Goal: Transaction & Acquisition: Purchase product/service

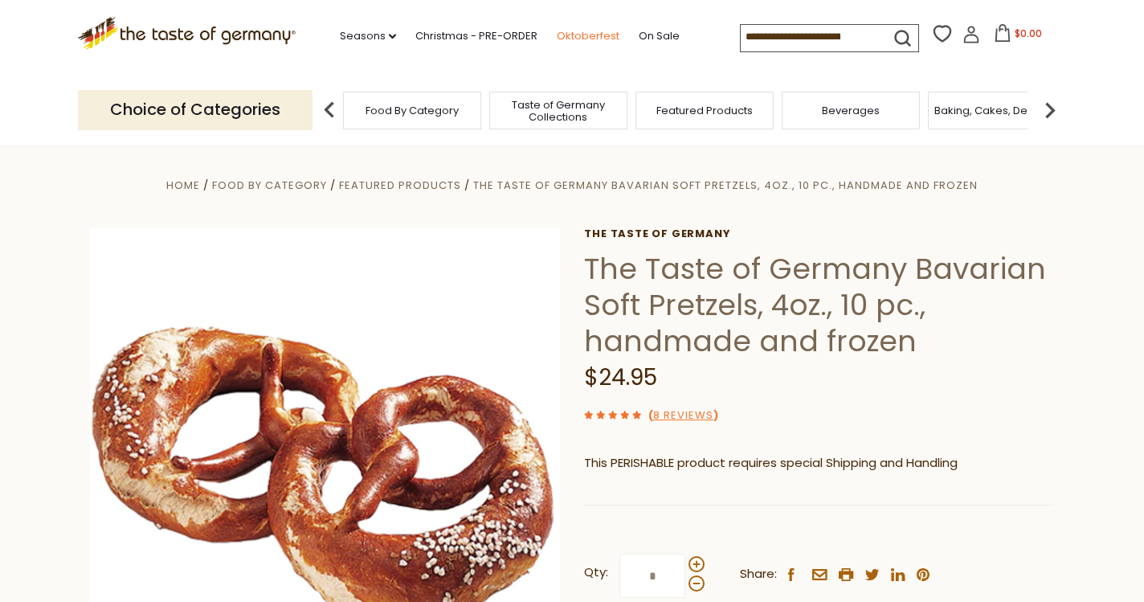
click at [557, 35] on link "Oktoberfest" at bounding box center [588, 36] width 63 height 18
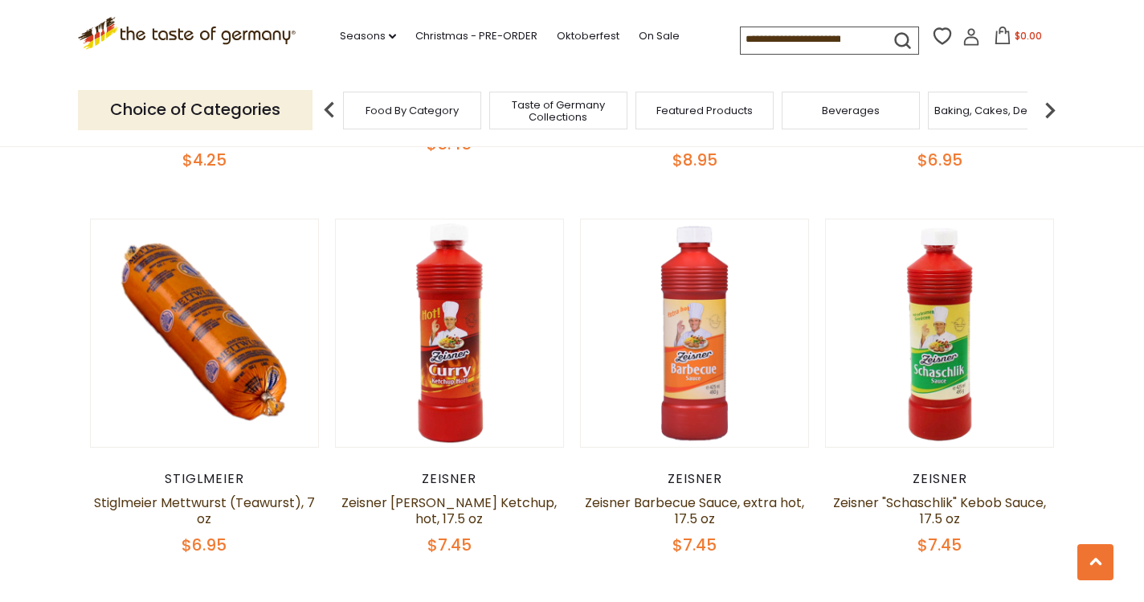
scroll to position [3565, 0]
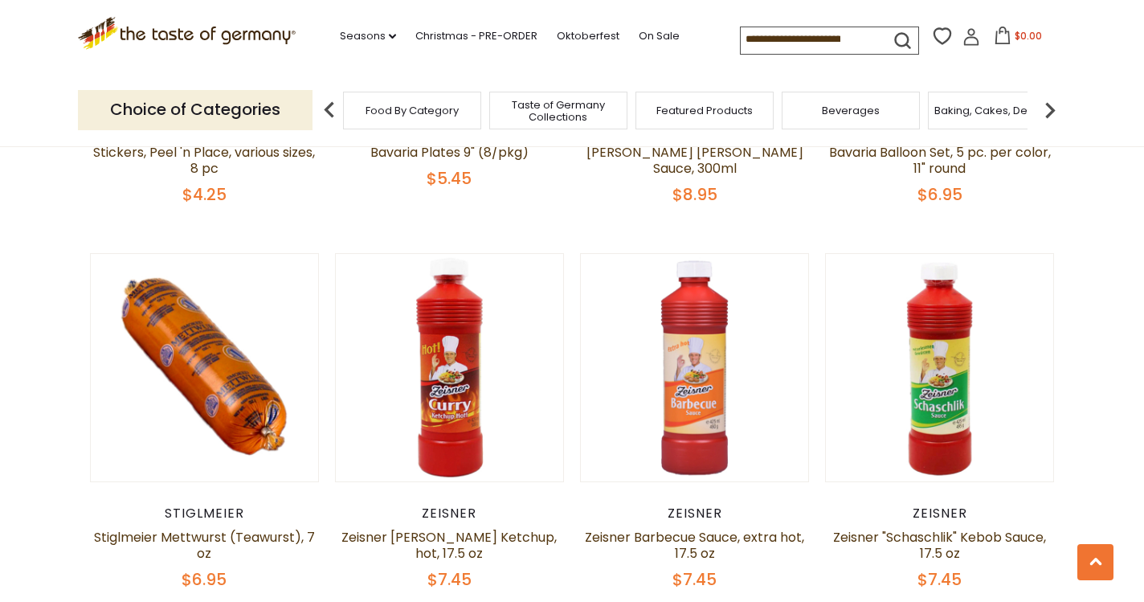
click at [438, 120] on div "Food By Category" at bounding box center [412, 111] width 138 height 38
click at [433, 125] on div "Food By Category" at bounding box center [412, 111] width 138 height 38
click at [557, 34] on link "Oktoberfest" at bounding box center [588, 36] width 63 height 18
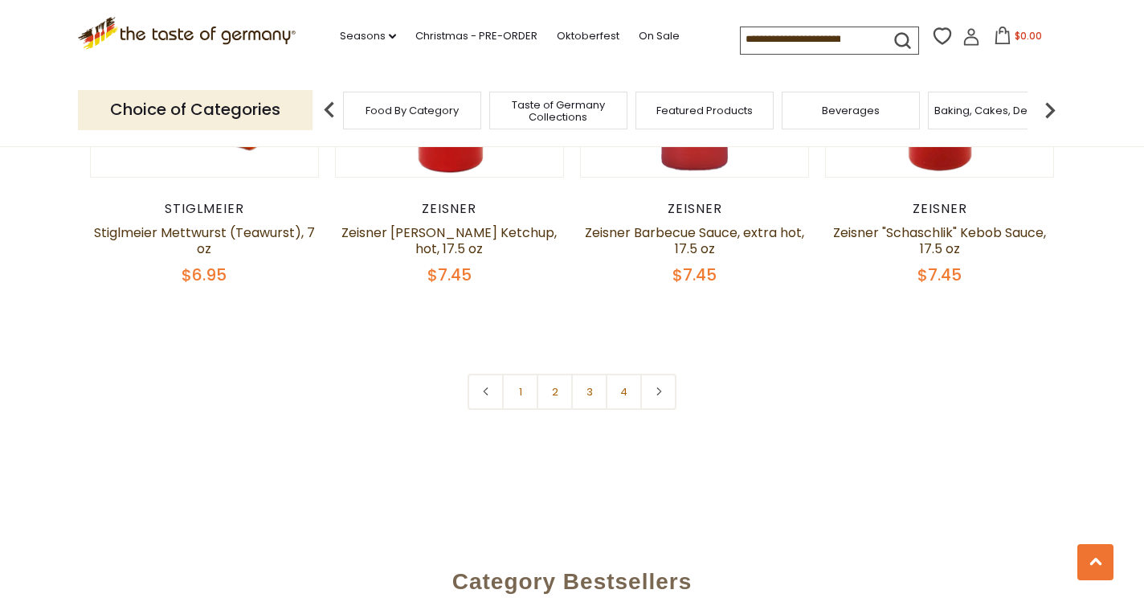
scroll to position [3799, 0]
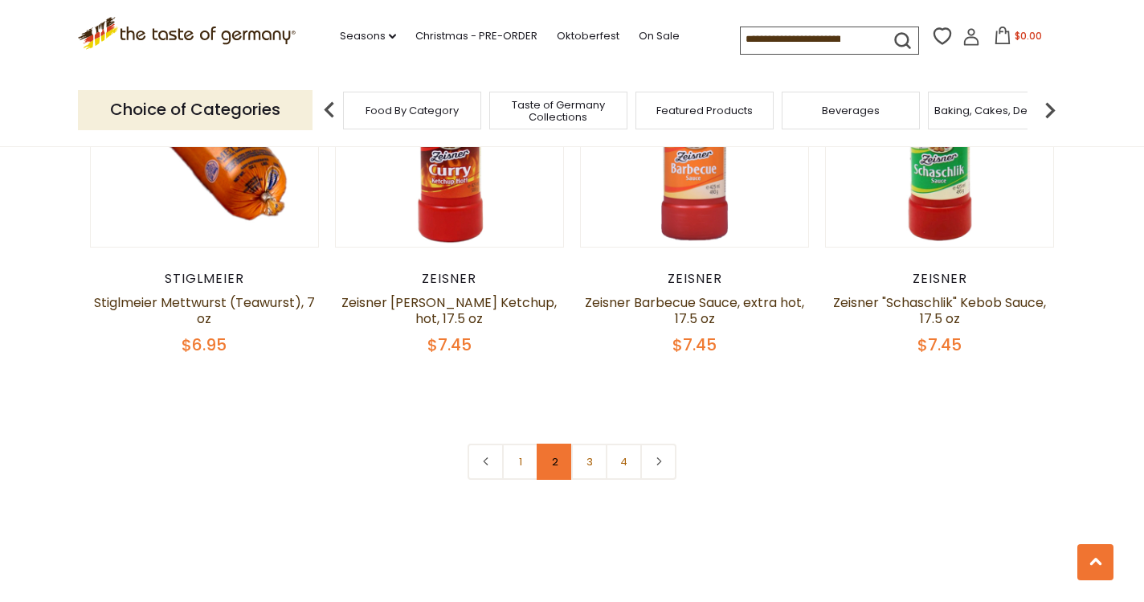
click at [545, 444] on link "2" at bounding box center [555, 462] width 36 height 36
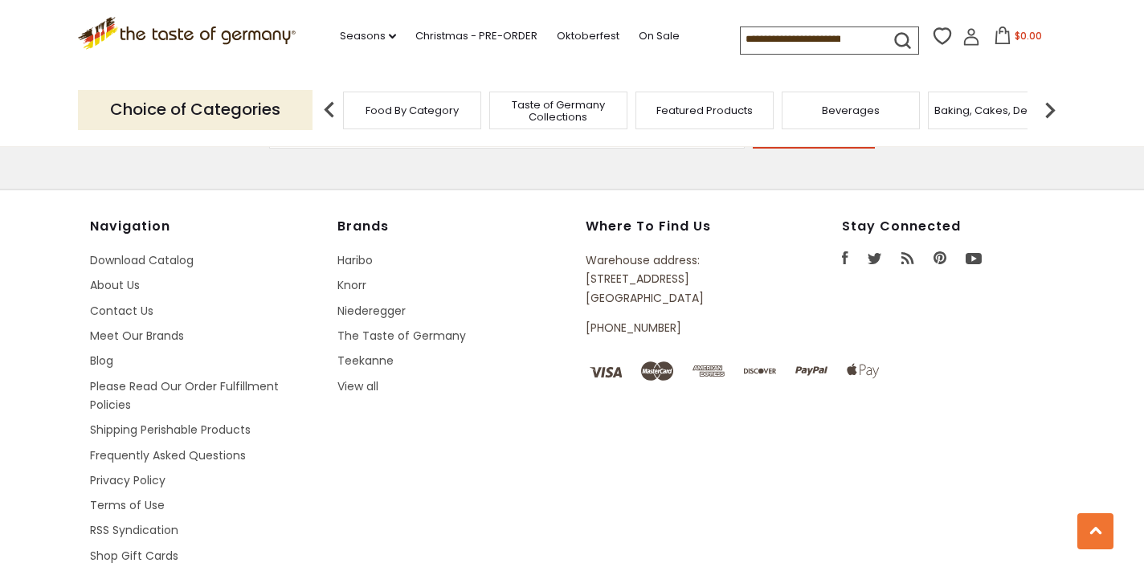
scroll to position [4907, 0]
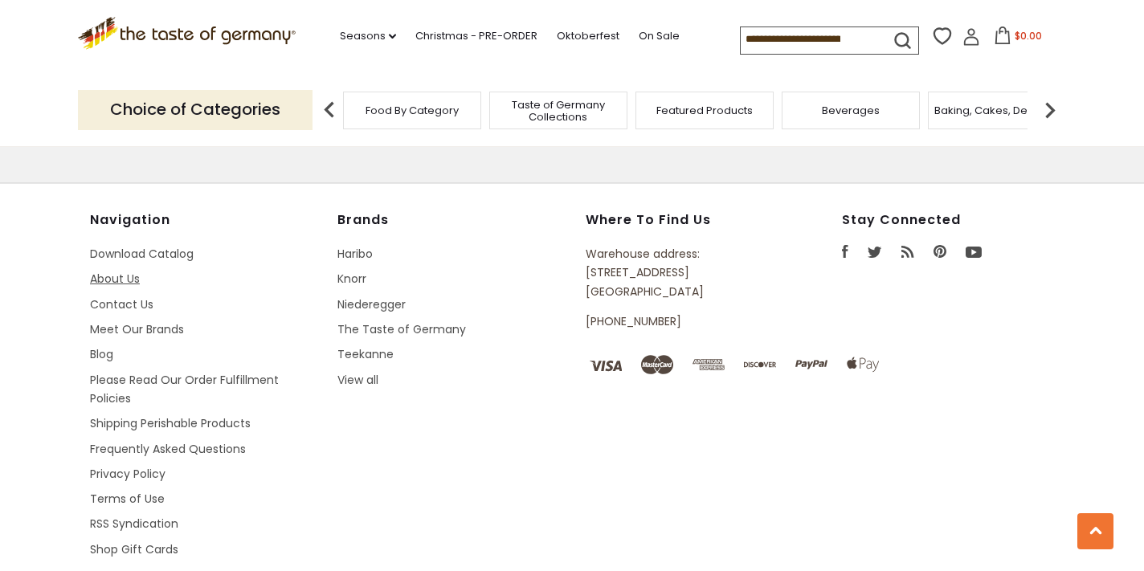
click at [118, 271] on link "About Us" at bounding box center [115, 279] width 50 height 16
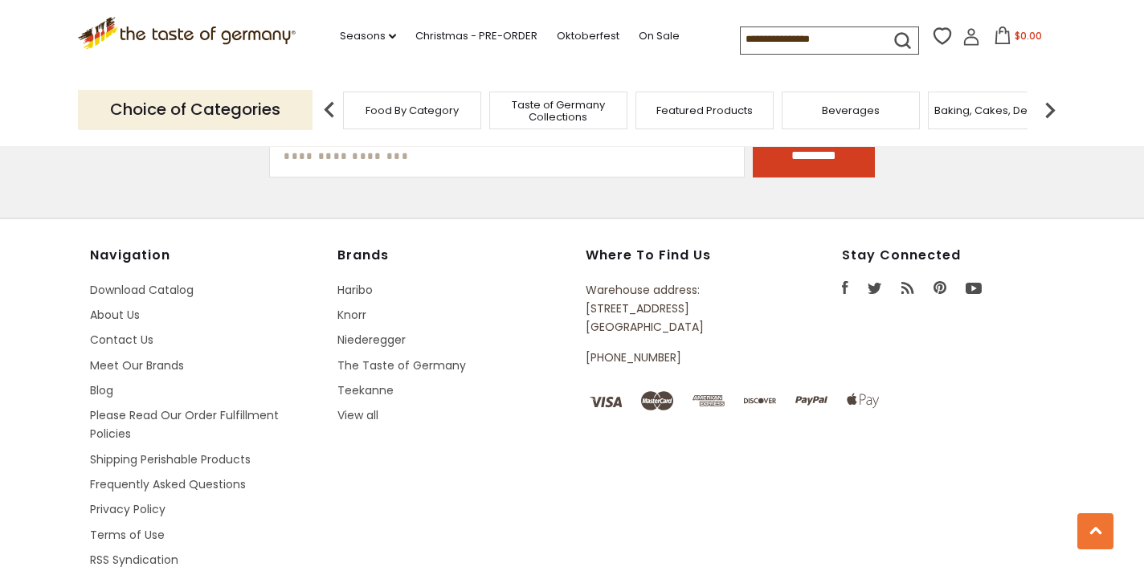
scroll to position [1469, 0]
click at [268, 406] on link "Please Read Our Order Fulfillment Policies" at bounding box center [184, 423] width 189 height 35
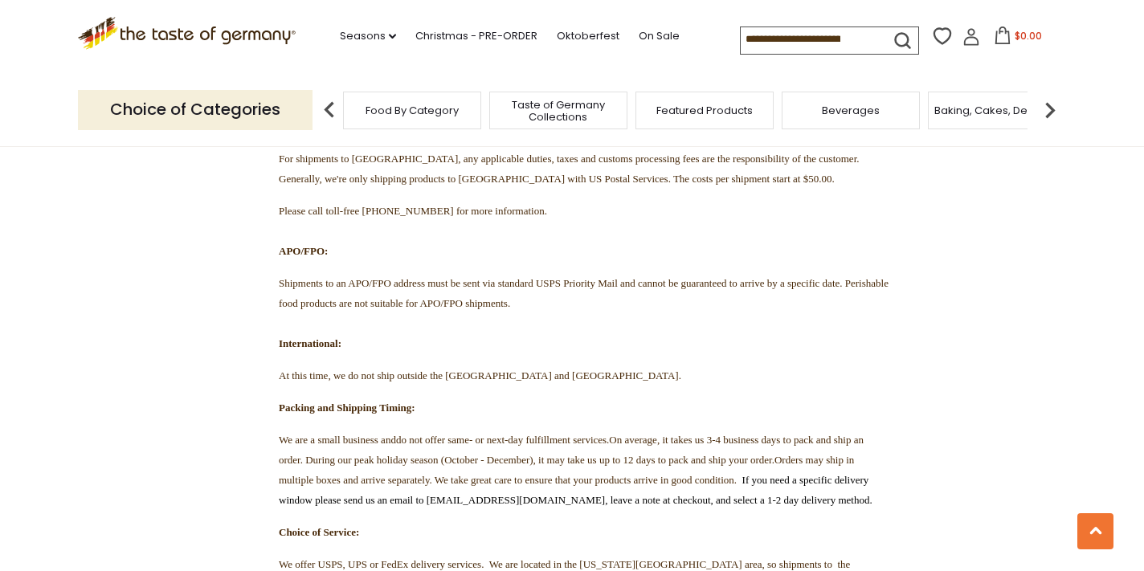
scroll to position [1540, 0]
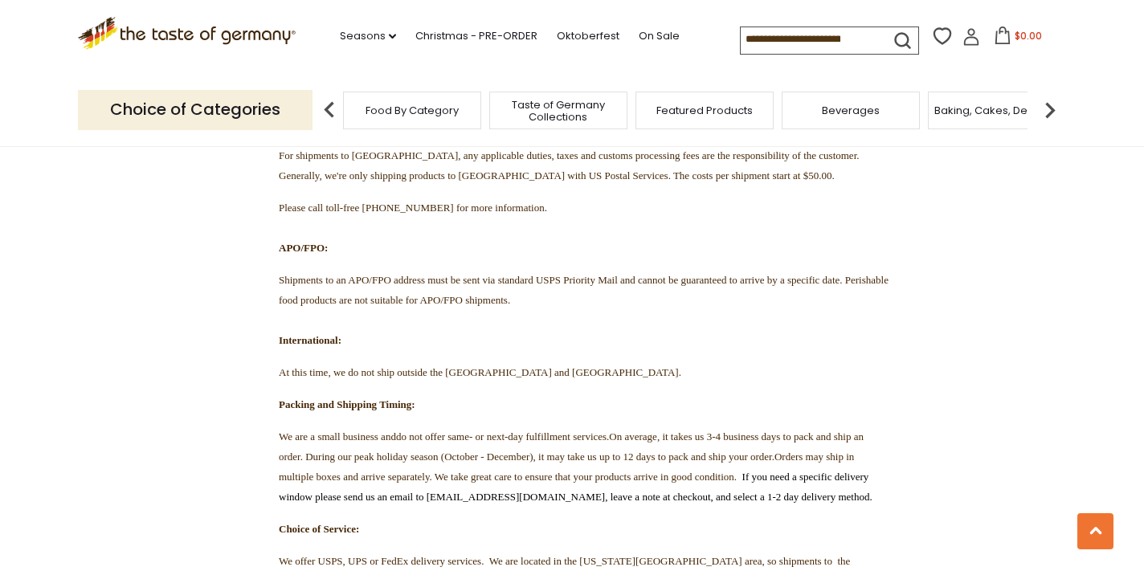
click at [741, 39] on input at bounding box center [809, 38] width 136 height 22
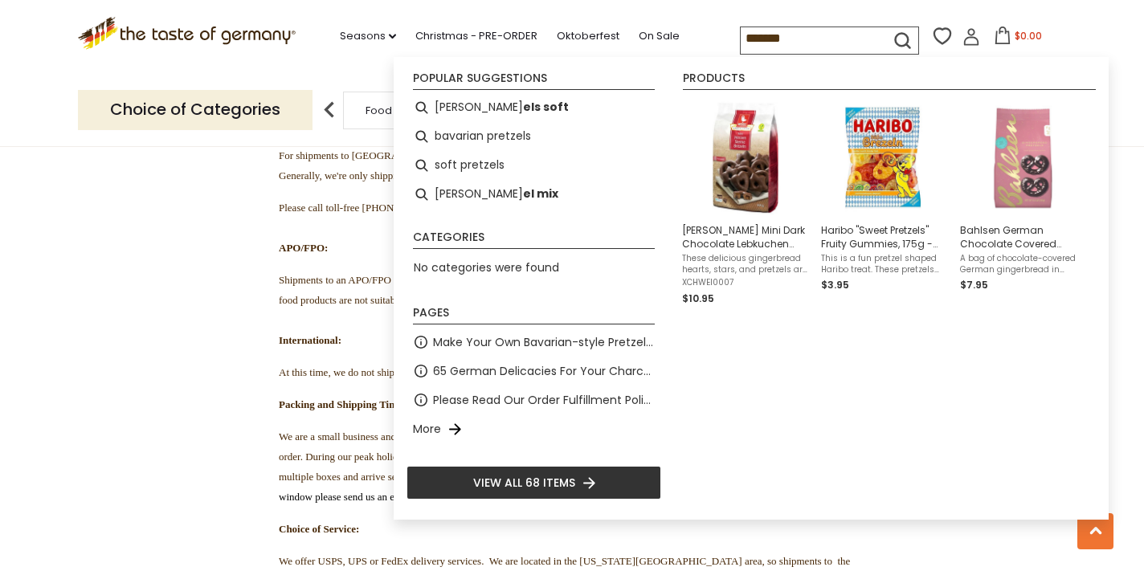
type input "********"
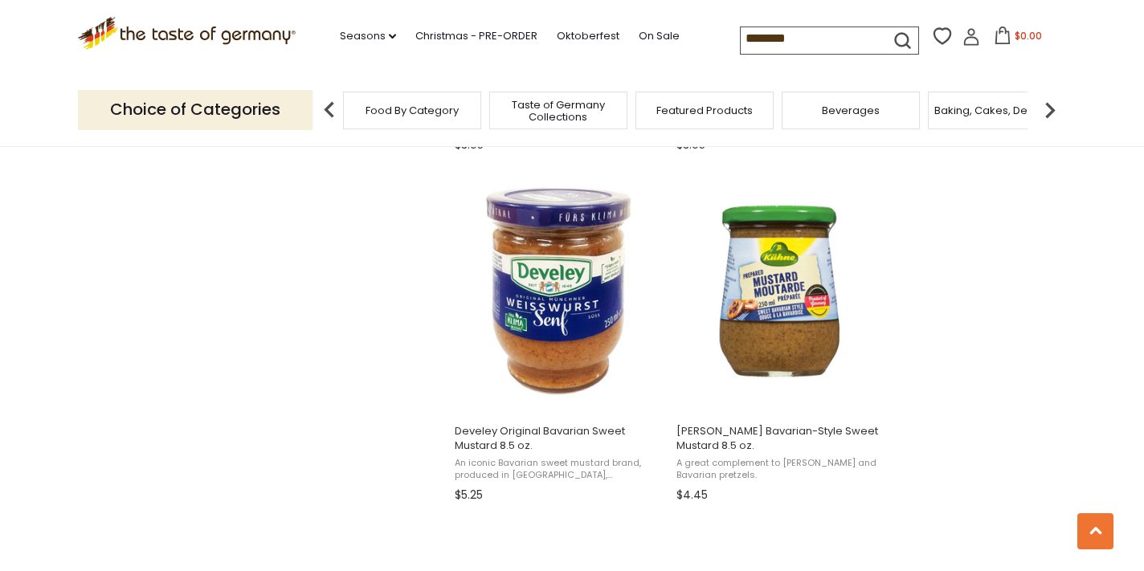
scroll to position [1899, 0]
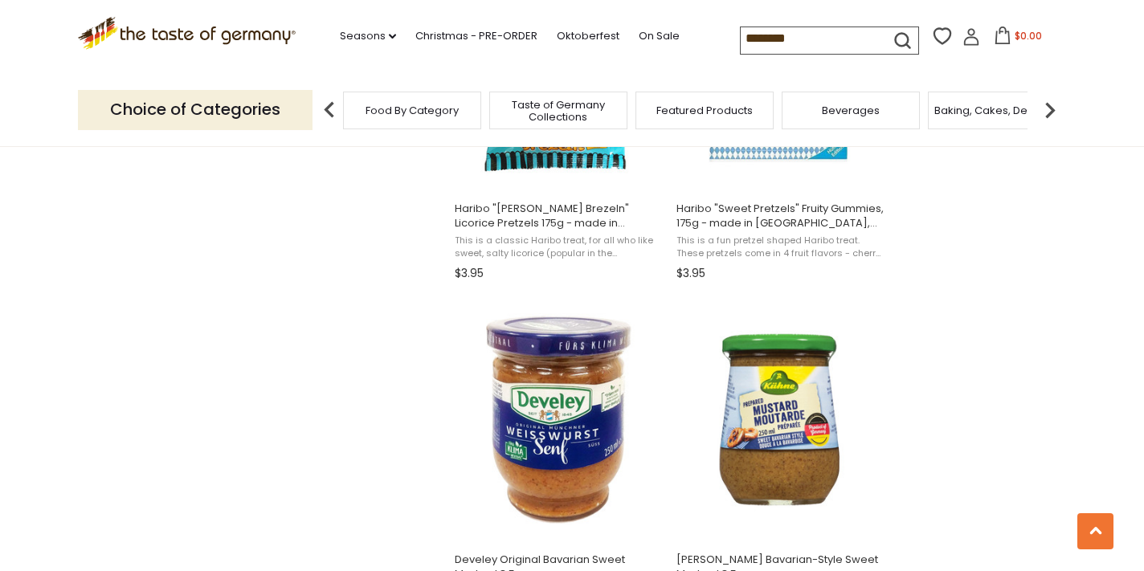
click at [794, 31] on input "********" at bounding box center [809, 38] width 136 height 22
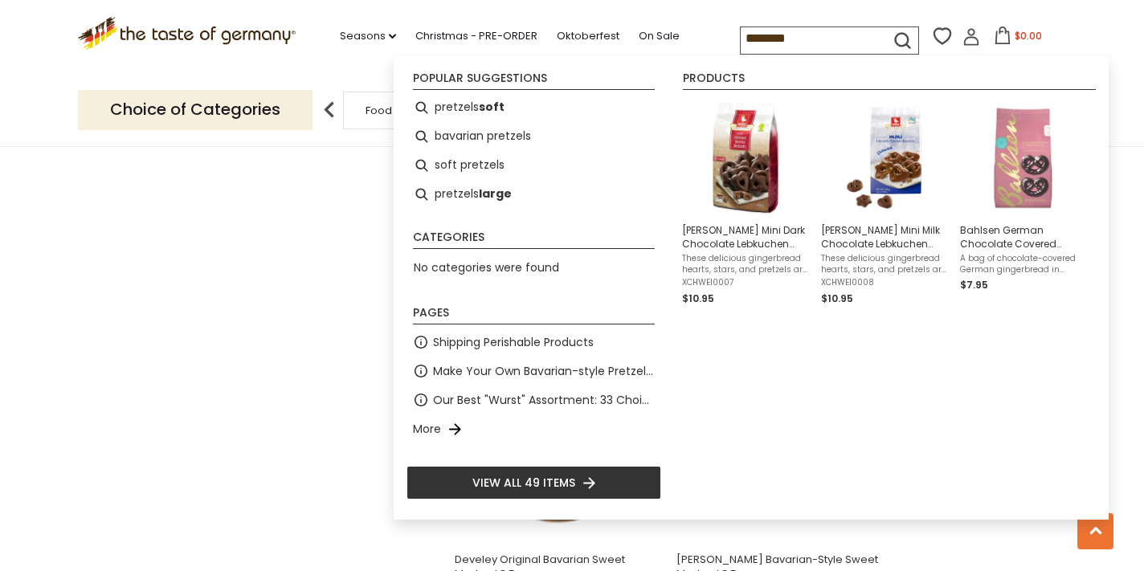
drag, startPoint x: 762, startPoint y: 39, endPoint x: 669, endPoint y: 31, distance: 93.6
click at [740, 31] on div "********" at bounding box center [829, 41] width 179 height 28
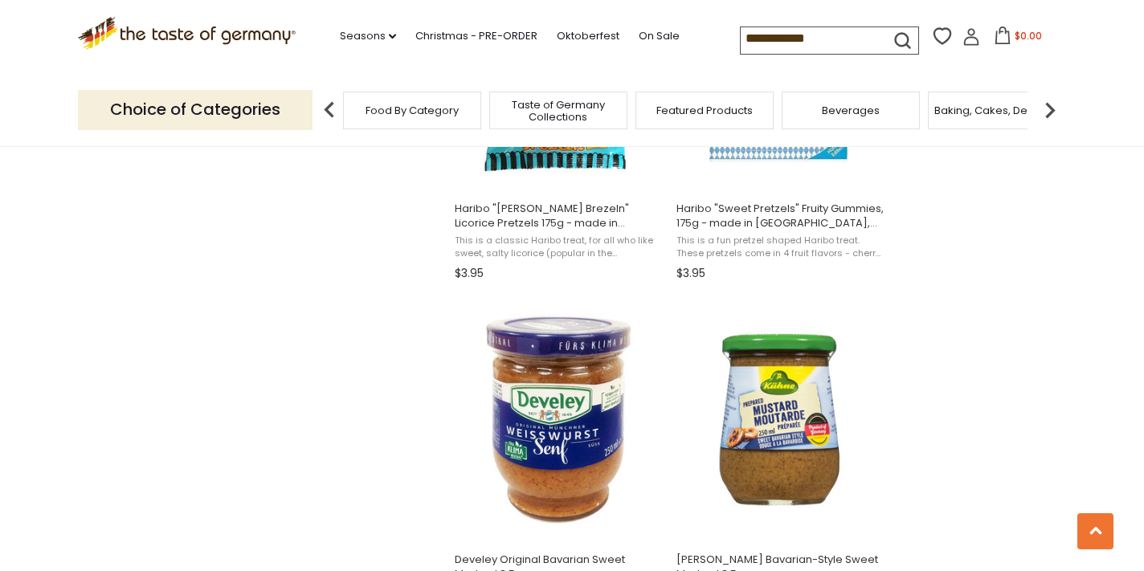
type input "**********"
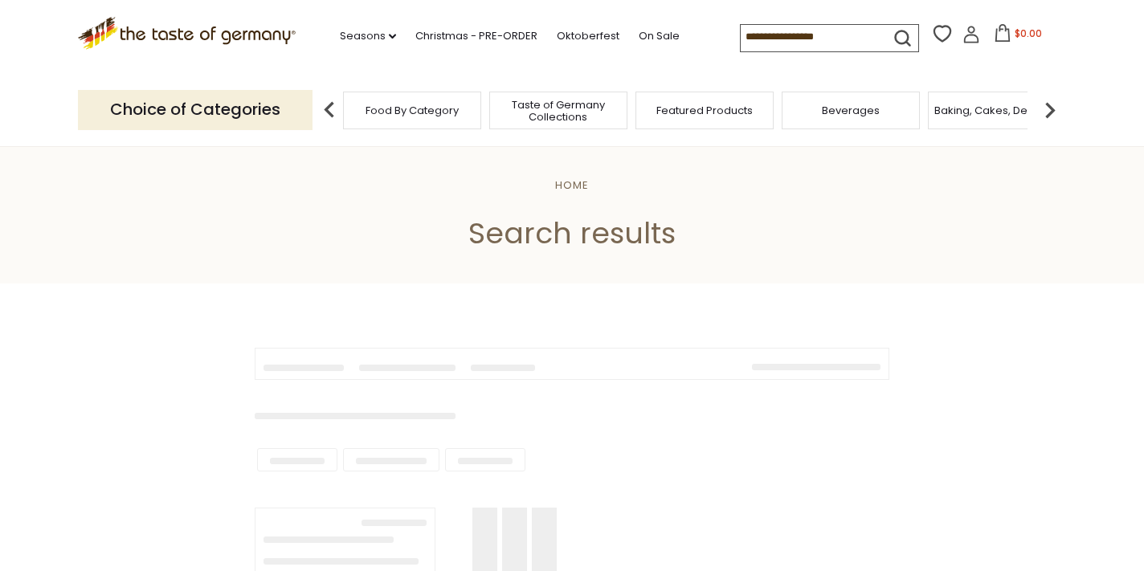
type input "**********"
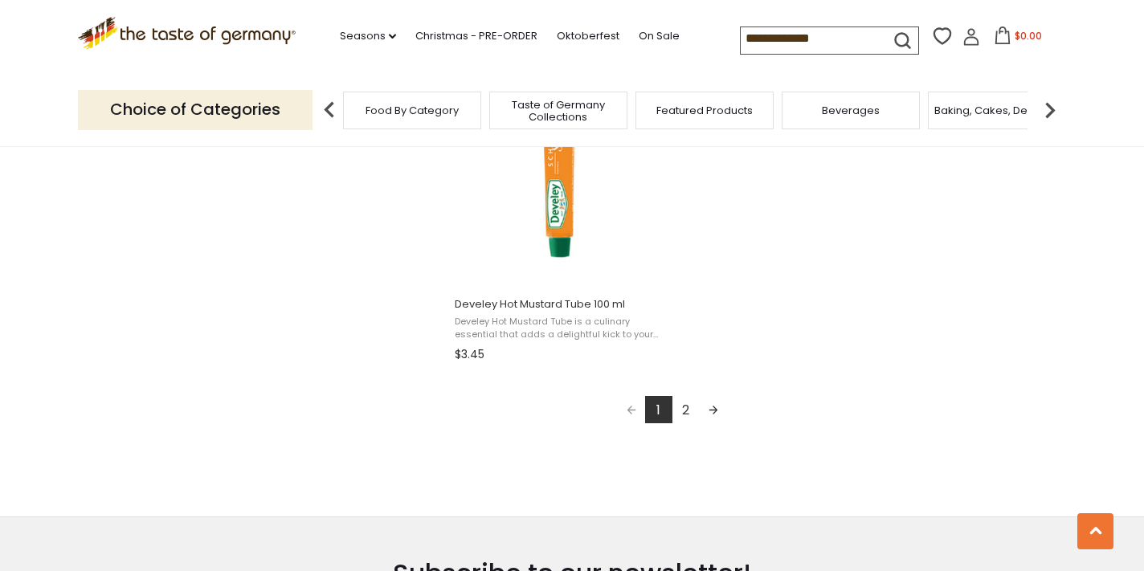
scroll to position [2851, 0]
click at [684, 409] on link "2" at bounding box center [686, 413] width 27 height 27
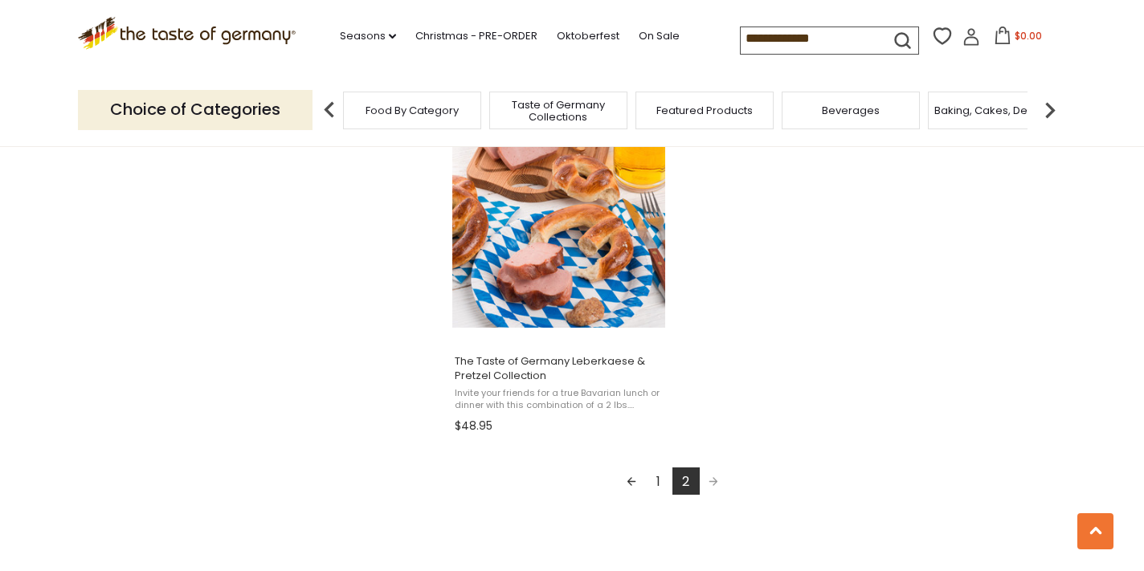
scroll to position [2447, 0]
click at [658, 480] on link "1" at bounding box center [658, 481] width 27 height 27
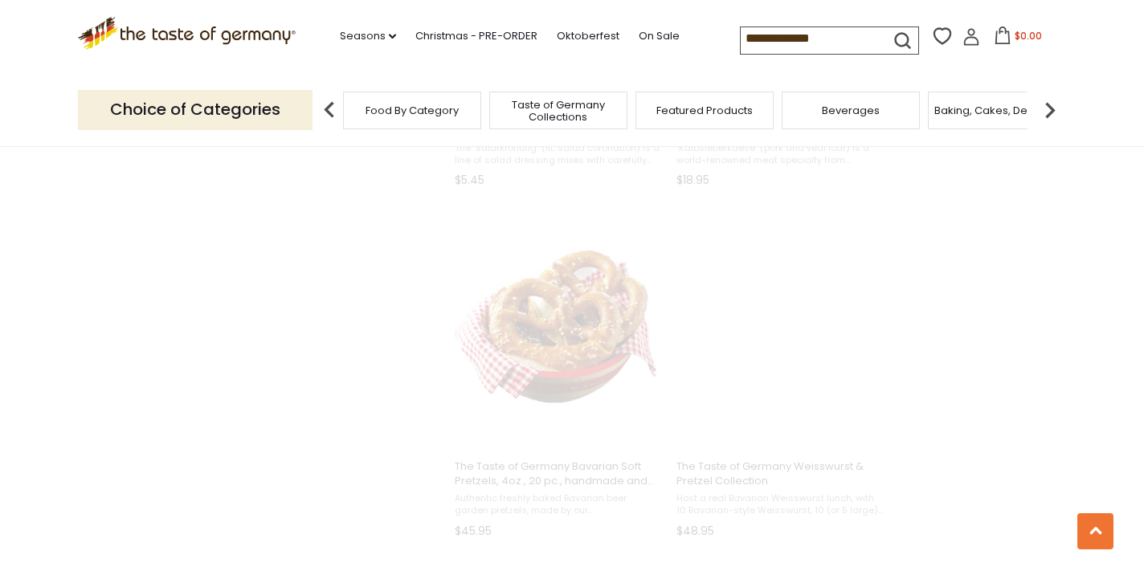
scroll to position [287, 0]
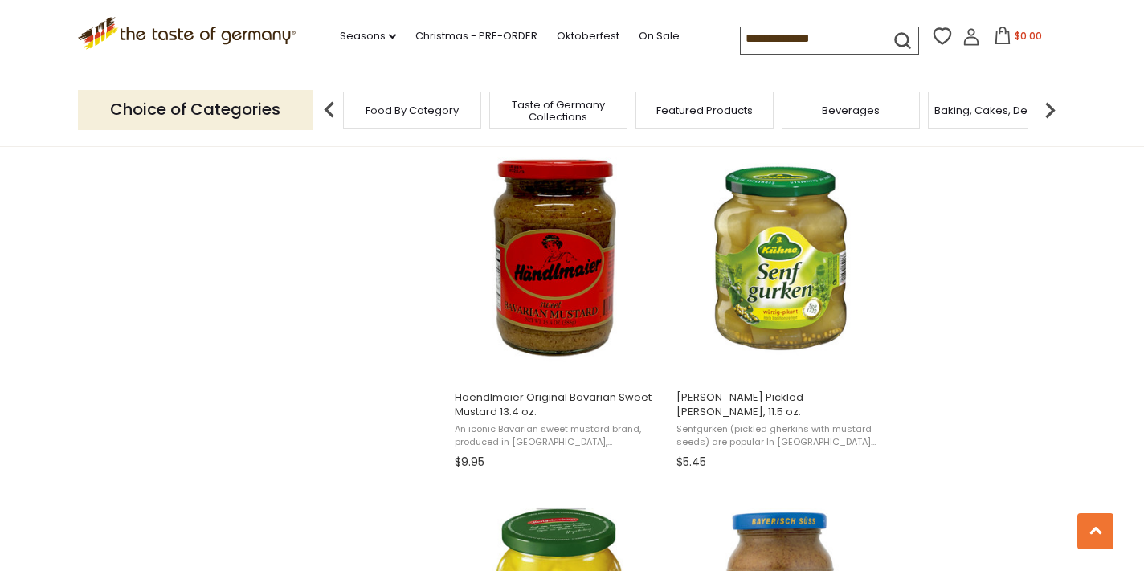
scroll to position [1706, 0]
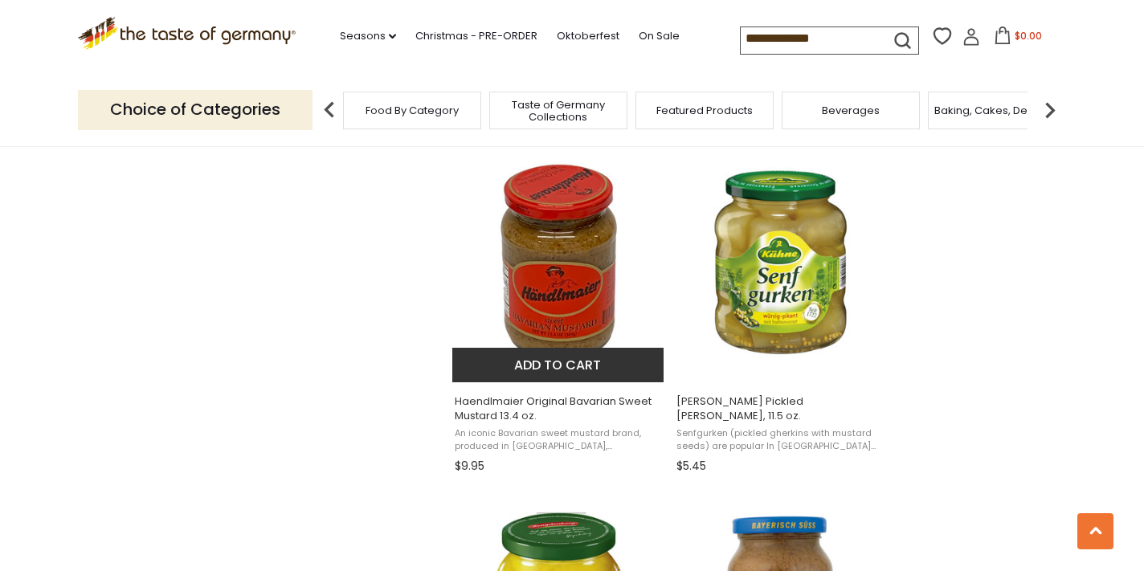
click at [583, 361] on button "Add to cart" at bounding box center [557, 365] width 211 height 35
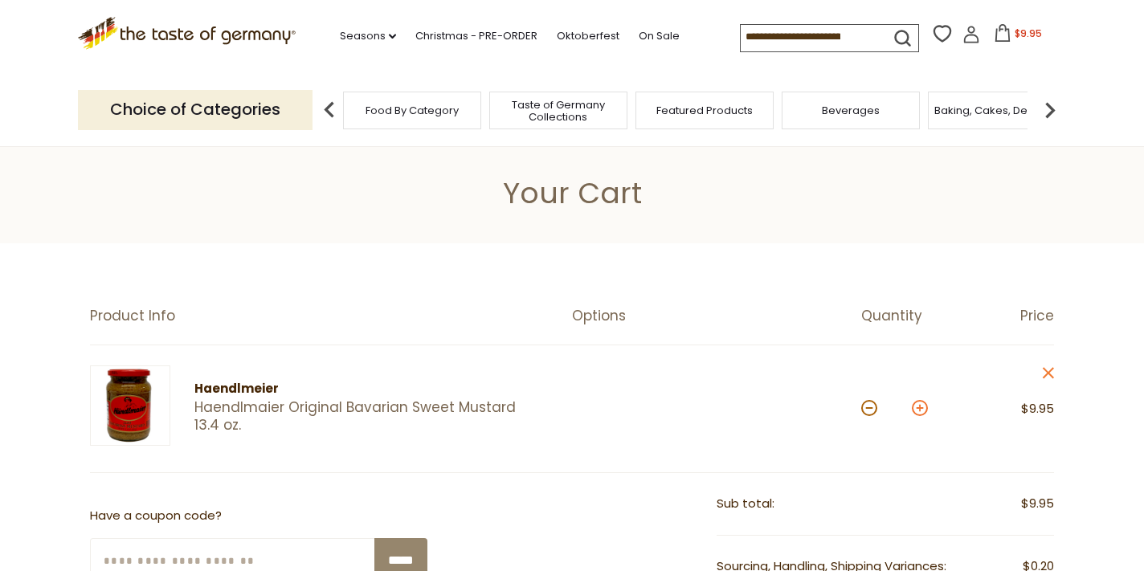
click at [922, 410] on button at bounding box center [920, 408] width 16 height 16
type input "*"
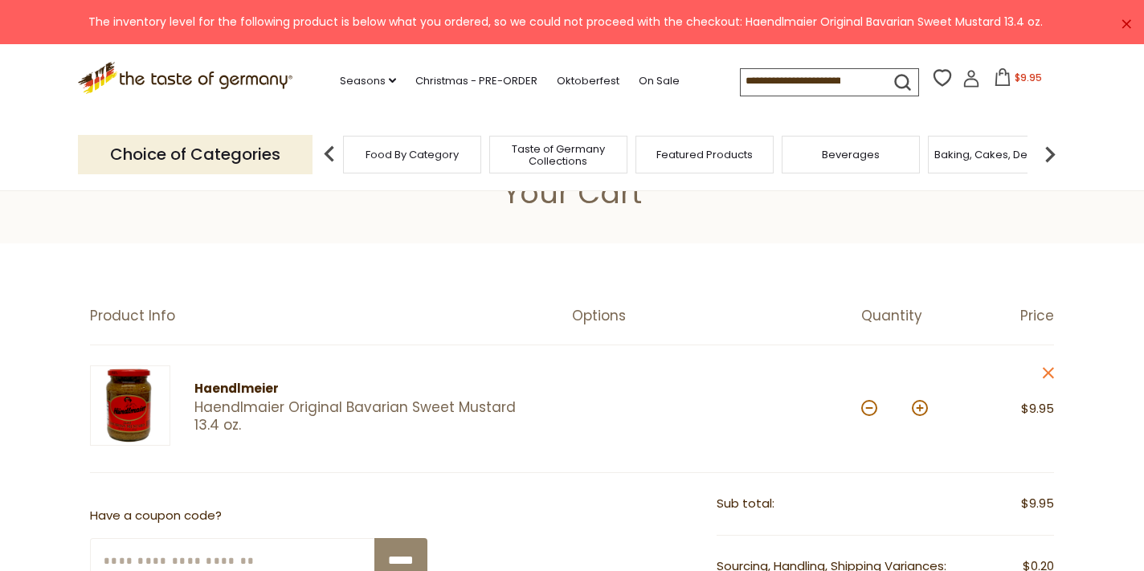
click at [707, 157] on span "Featured Products" at bounding box center [705, 155] width 96 height 12
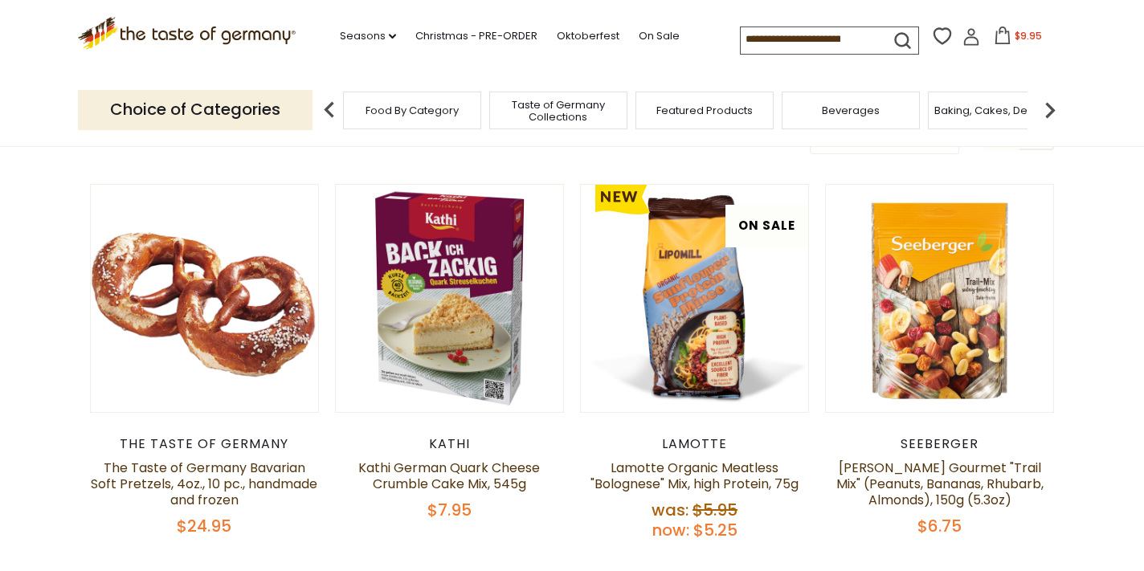
scroll to position [219, 0]
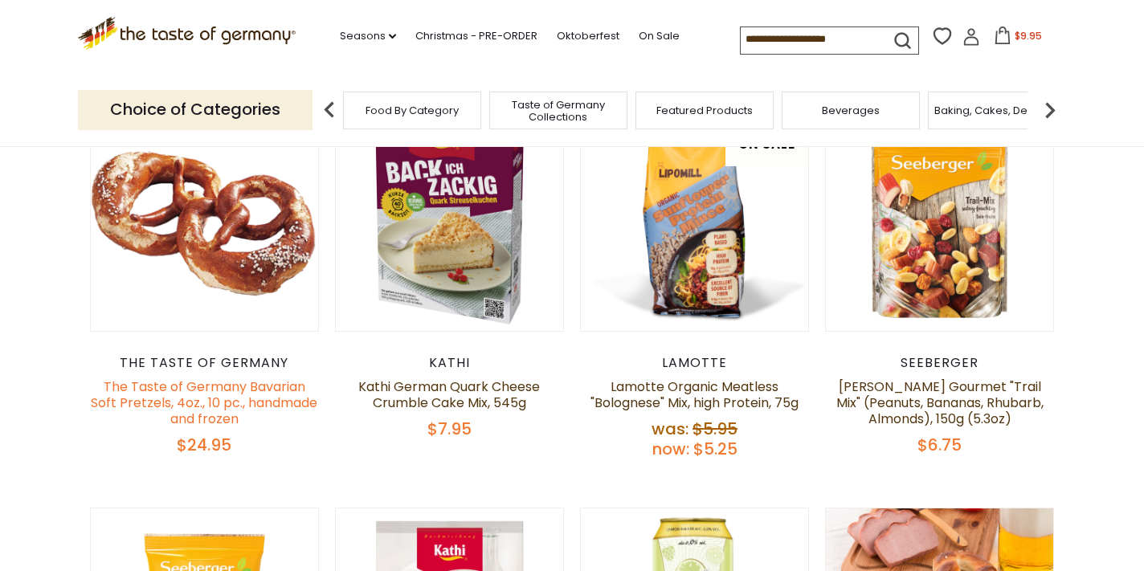
click at [284, 396] on link "The Taste of Germany Bavarian Soft Pretzels, 4oz., 10 pc., handmade and frozen" at bounding box center [204, 403] width 227 height 51
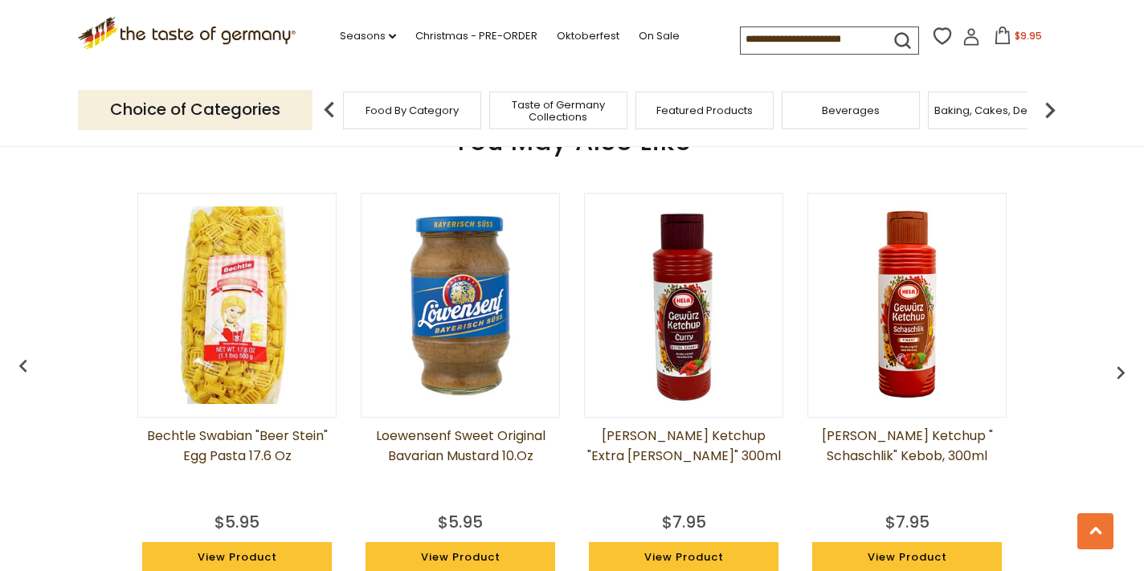
scroll to position [1261, 0]
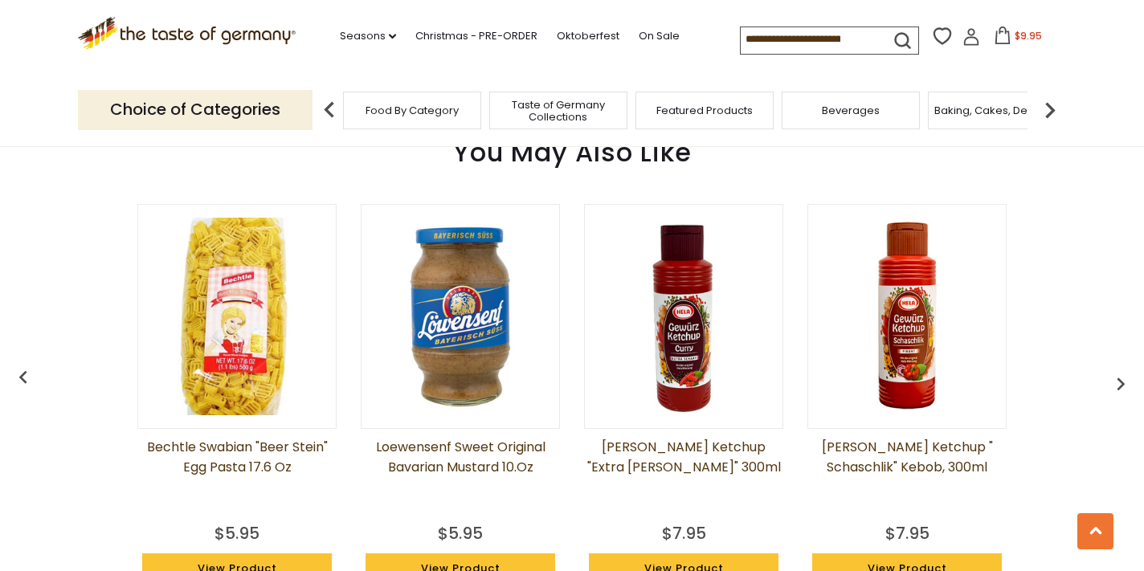
click at [1122, 376] on img "button" at bounding box center [1121, 384] width 26 height 26
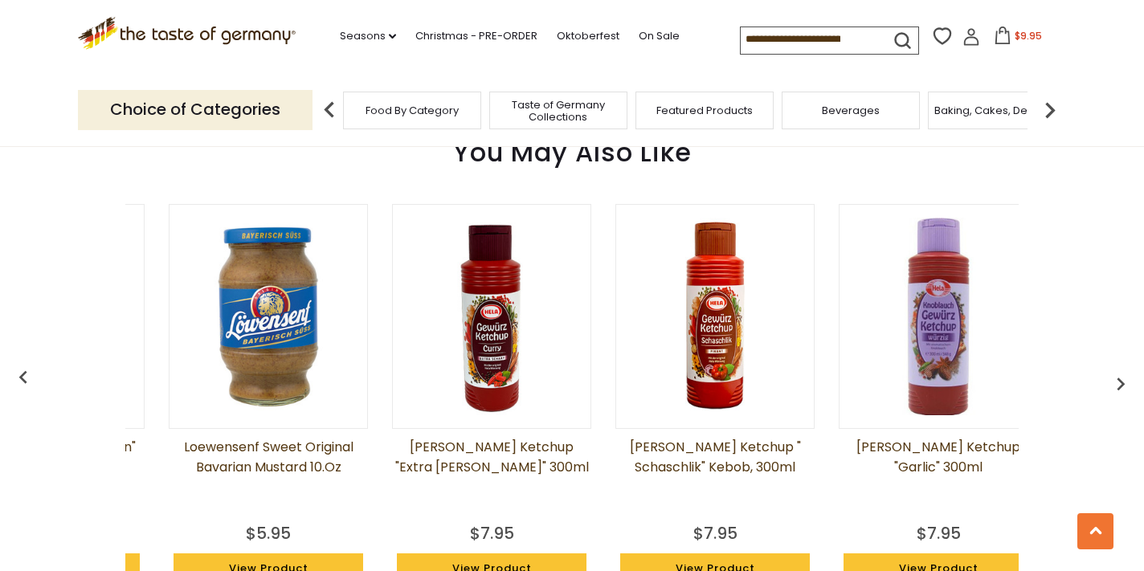
scroll to position [0, 223]
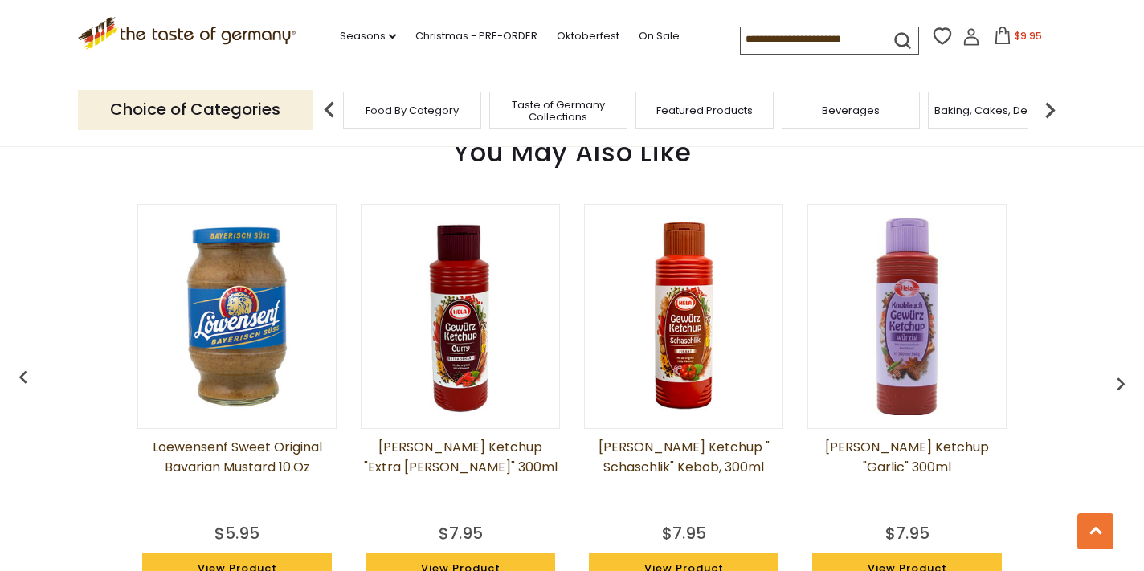
click at [1122, 378] on img "button" at bounding box center [1121, 384] width 26 height 26
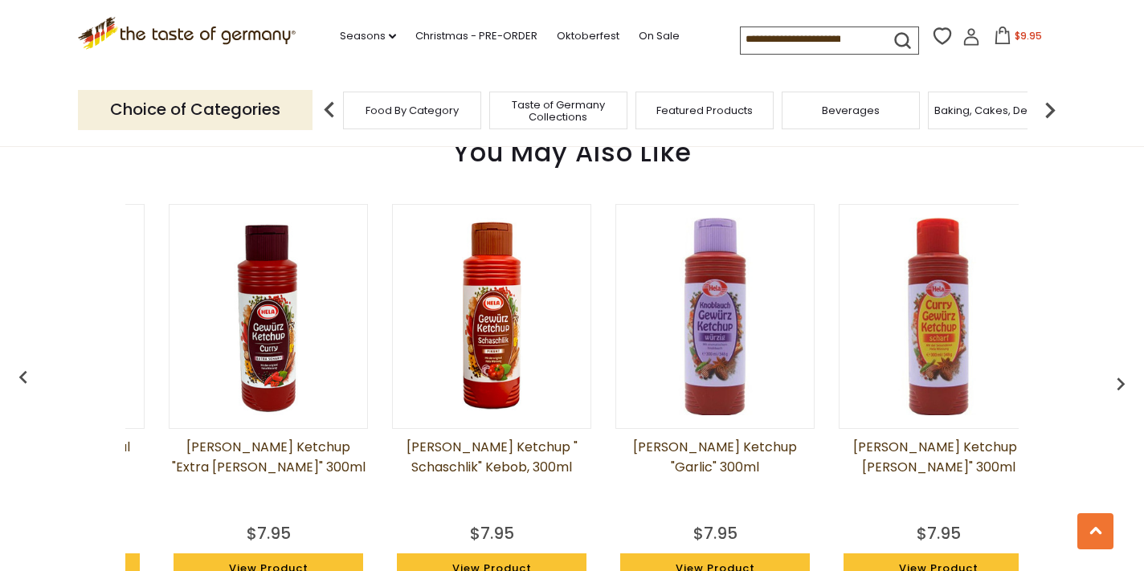
scroll to position [0, 447]
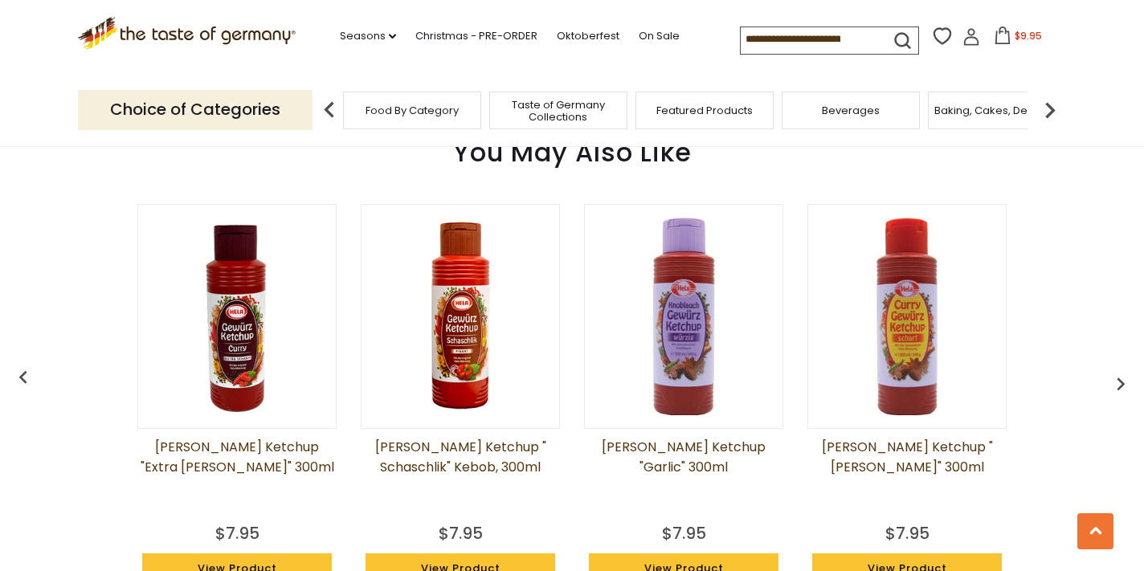
click at [1122, 381] on img "button" at bounding box center [1121, 384] width 26 height 26
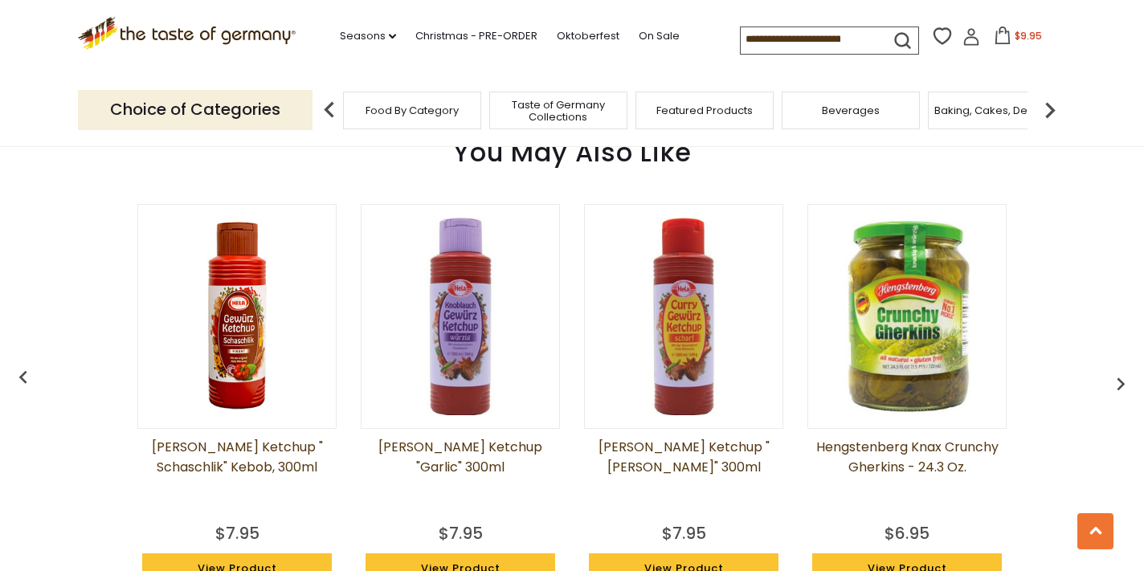
click at [1122, 382] on img "button" at bounding box center [1121, 384] width 26 height 26
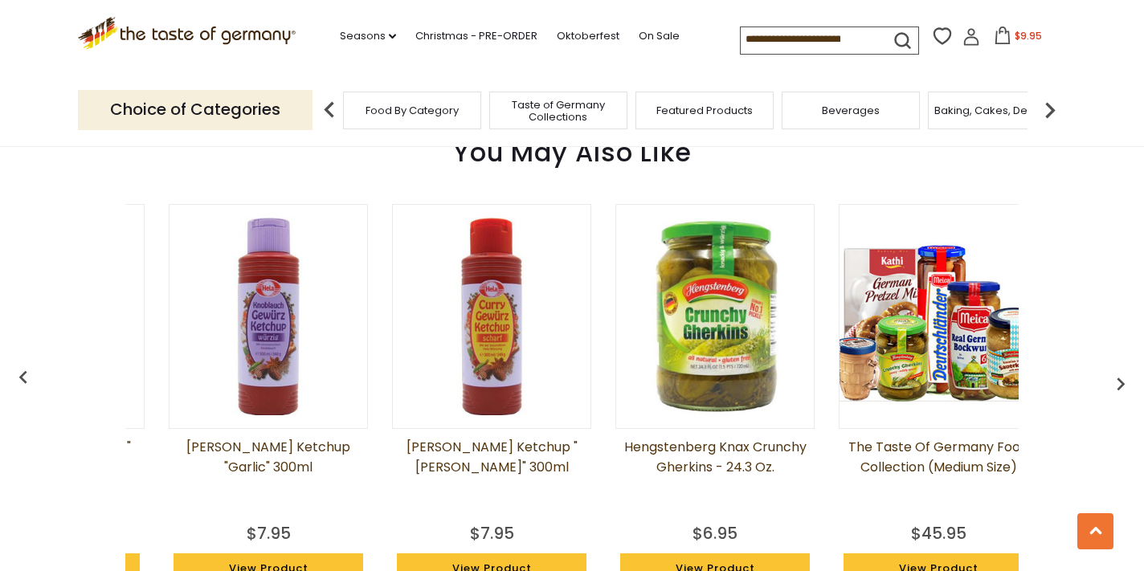
scroll to position [0, 894]
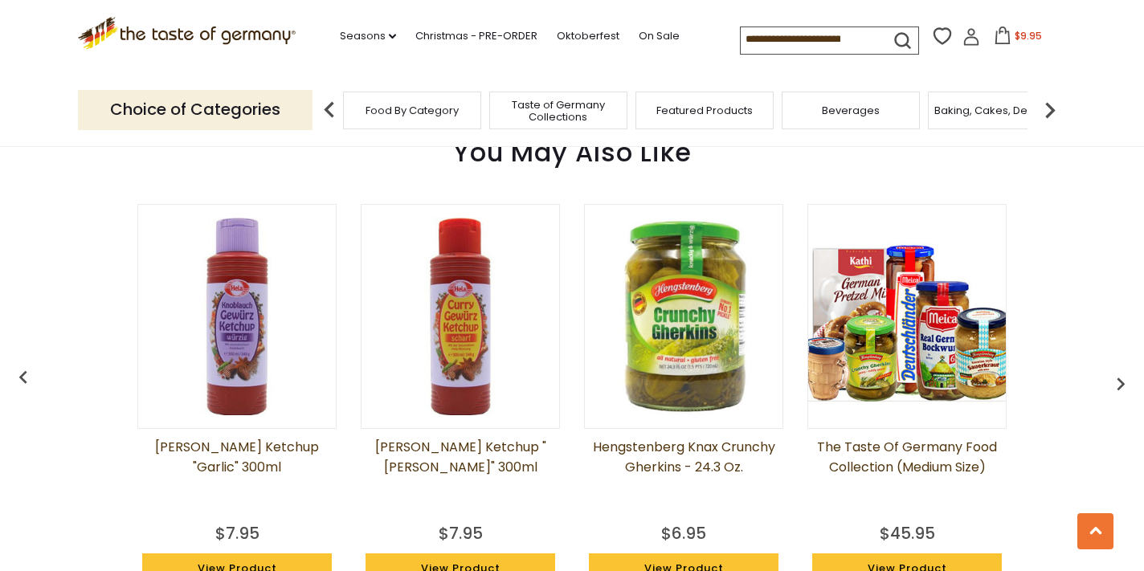
click at [1122, 383] on img "button" at bounding box center [1121, 384] width 26 height 26
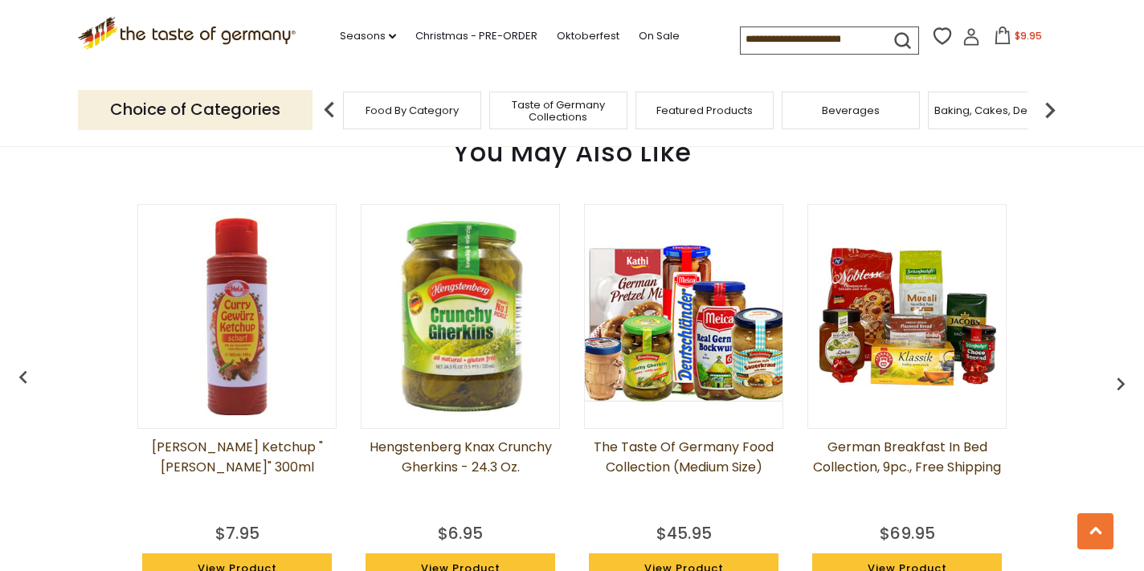
click at [1122, 384] on img "button" at bounding box center [1121, 384] width 26 height 26
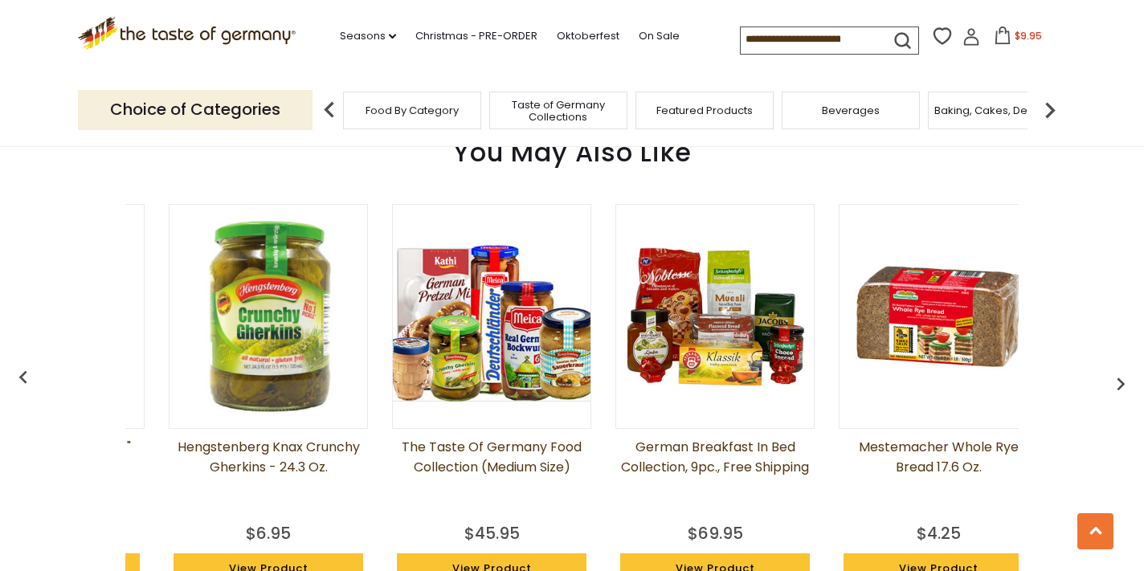
scroll to position [0, 1340]
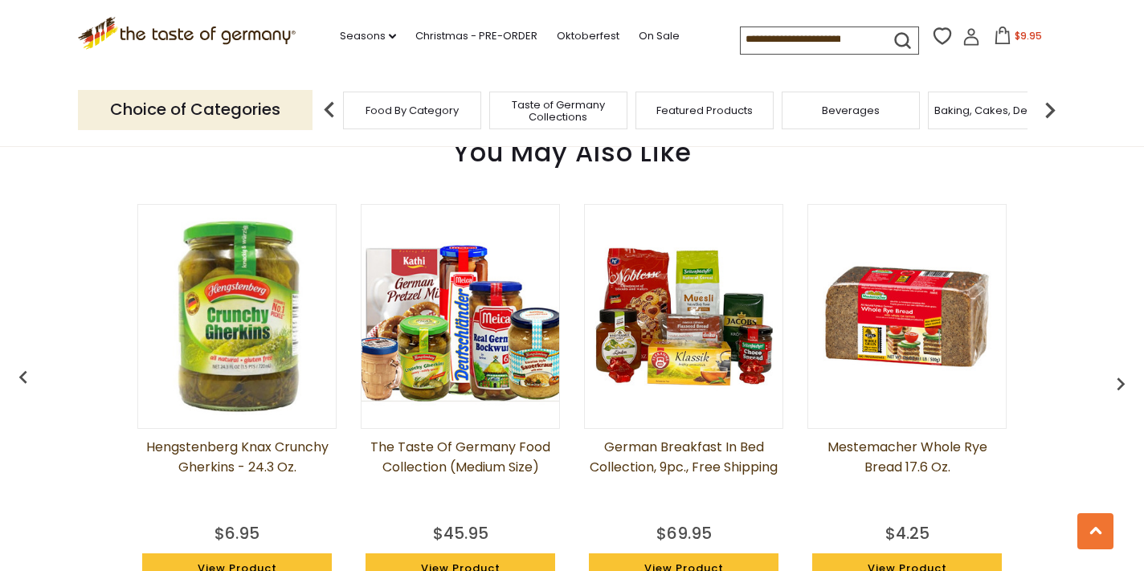
click at [399, 110] on span "Food By Category" at bounding box center [412, 110] width 93 height 12
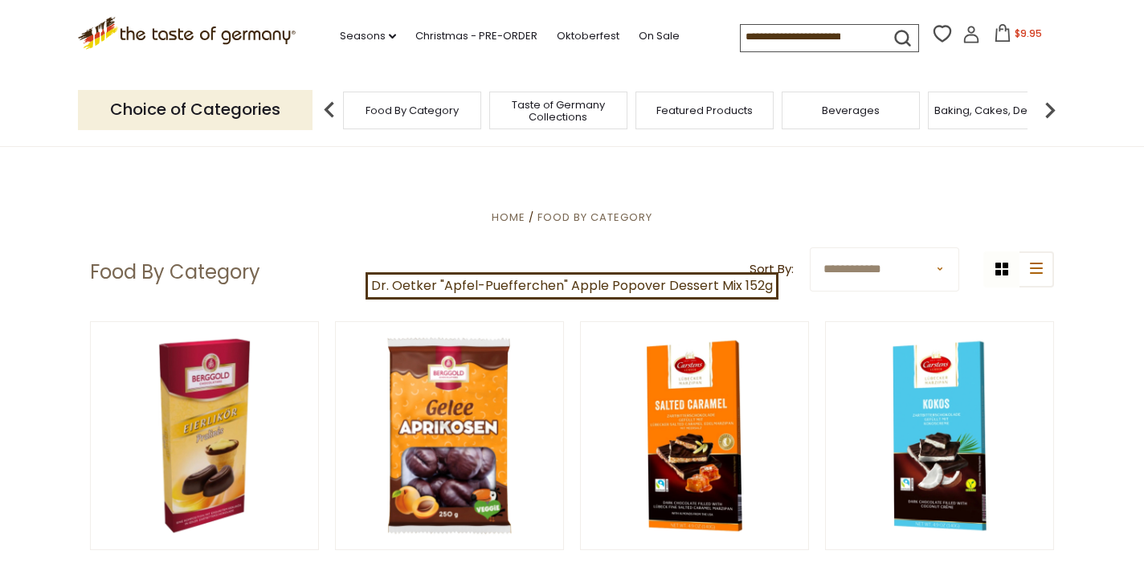
click at [329, 107] on img at bounding box center [329, 110] width 32 height 32
click at [1051, 106] on img at bounding box center [1050, 110] width 32 height 32
click at [935, 112] on span "Breads" at bounding box center [930, 110] width 38 height 12
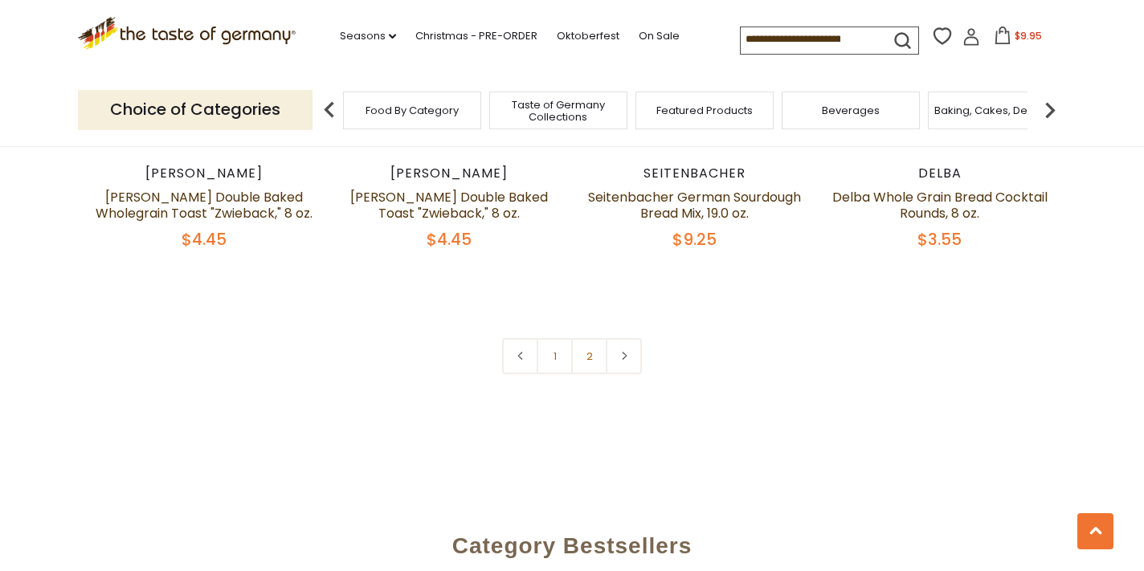
scroll to position [3797, 0]
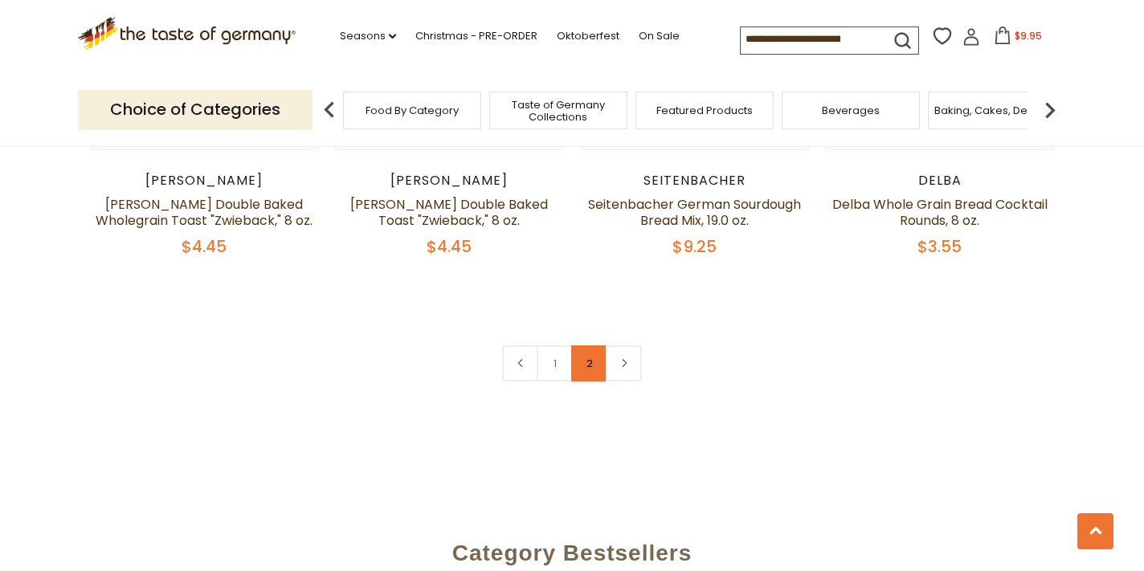
click at [591, 361] on link "2" at bounding box center [589, 364] width 36 height 36
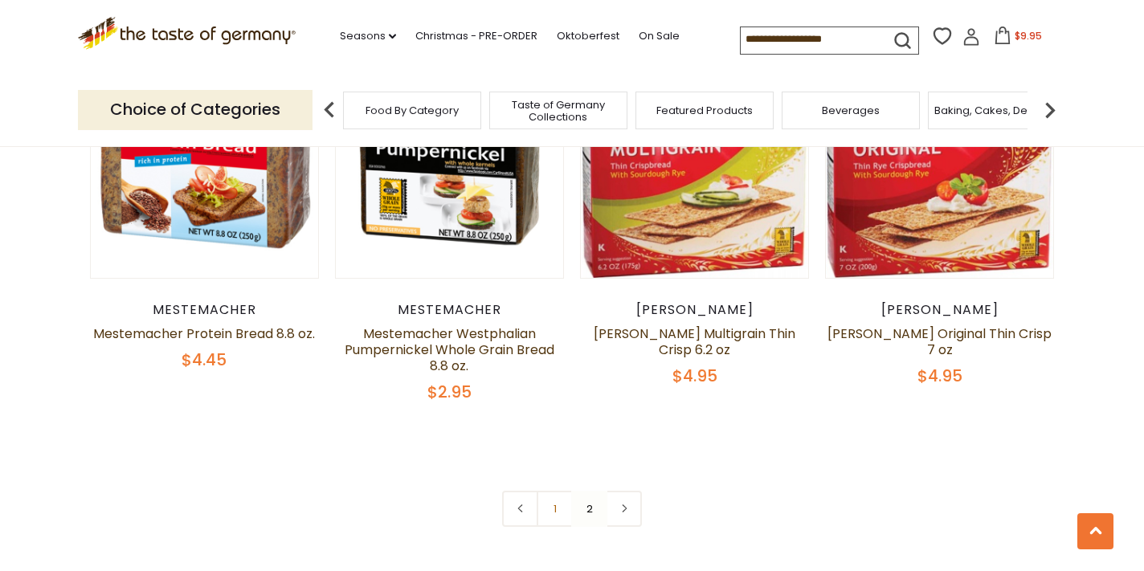
scroll to position [2120, 0]
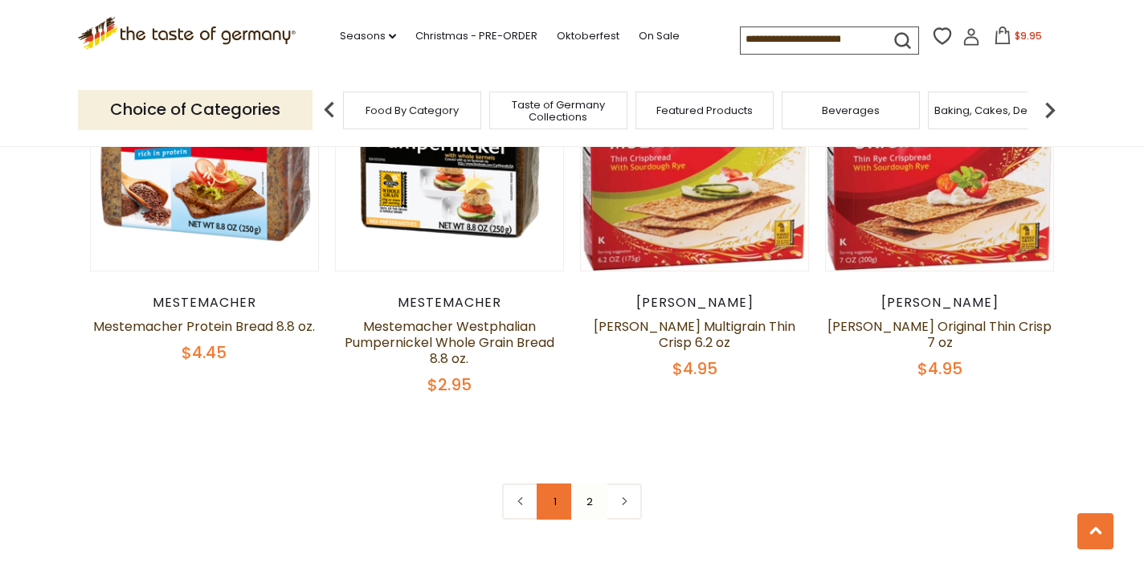
click at [557, 500] on link "1" at bounding box center [555, 502] width 36 height 36
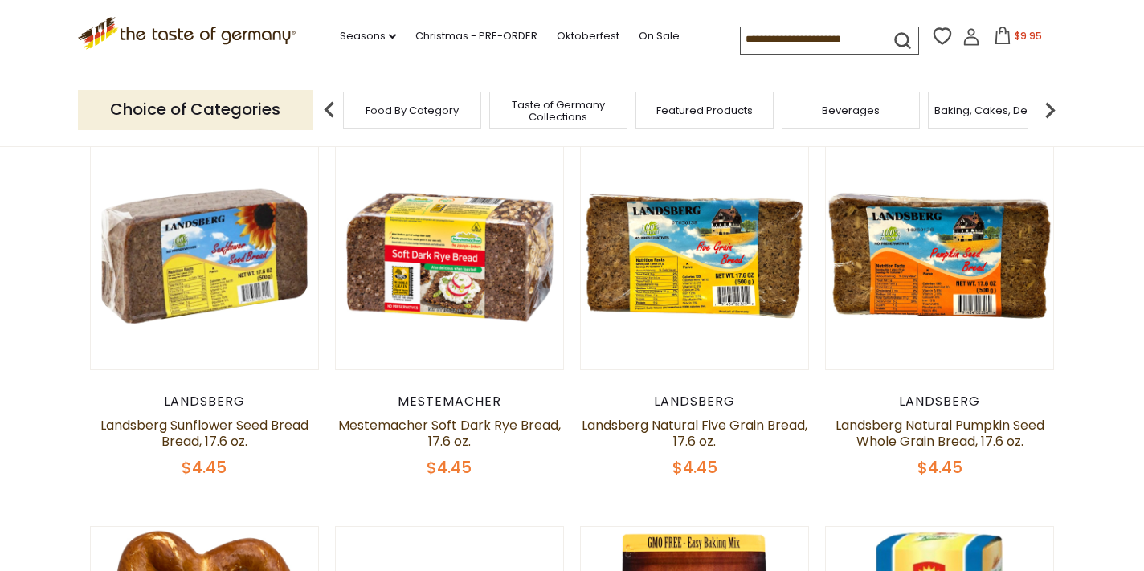
scroll to position [455, 0]
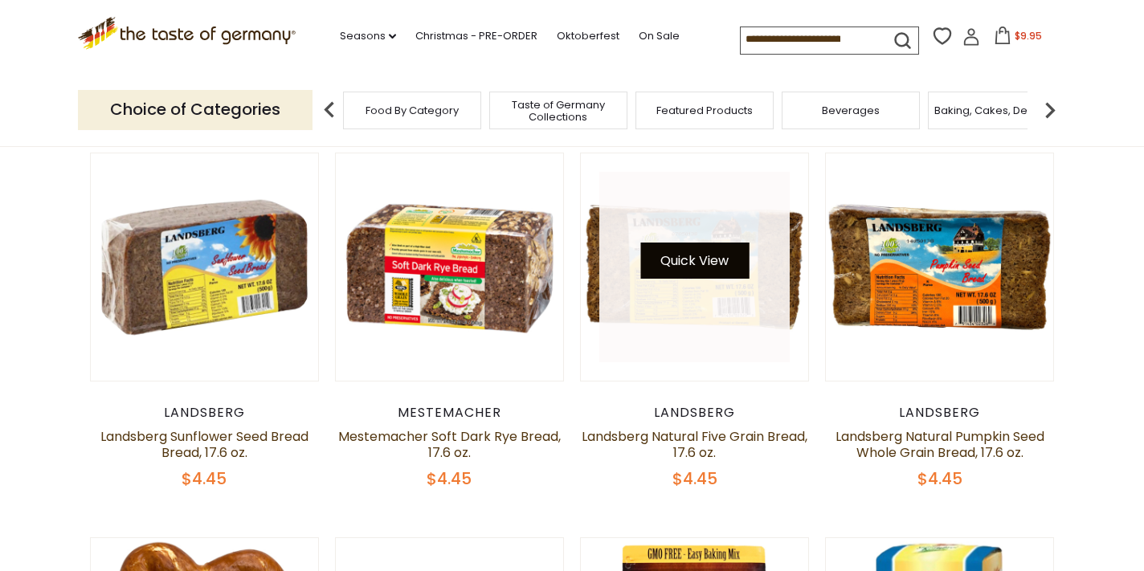
click at [699, 254] on button "Quick View" at bounding box center [694, 261] width 108 height 36
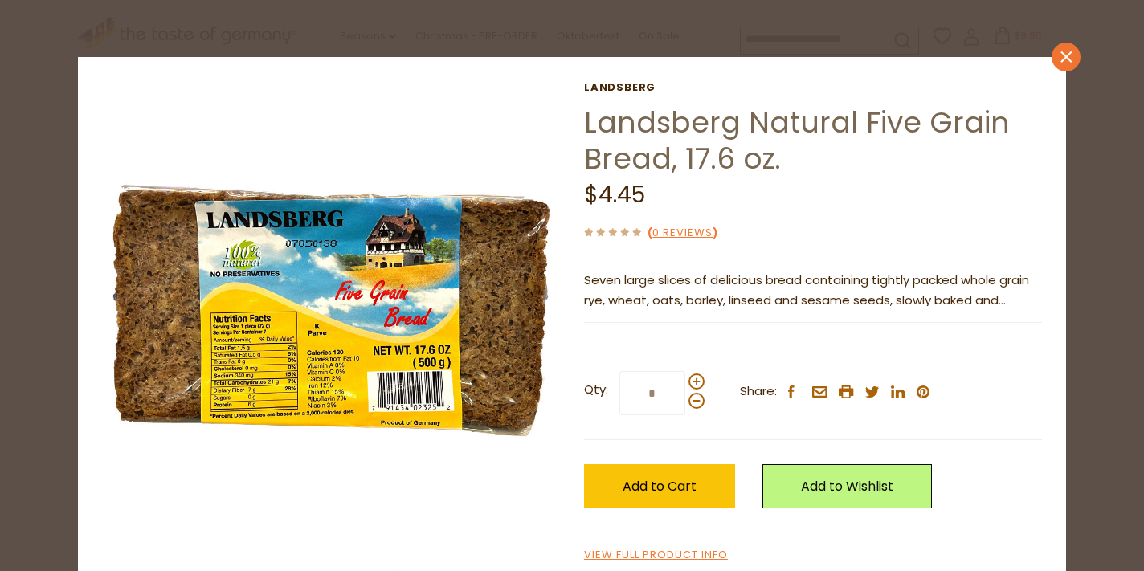
click at [1073, 56] on link "close" at bounding box center [1066, 57] width 29 height 29
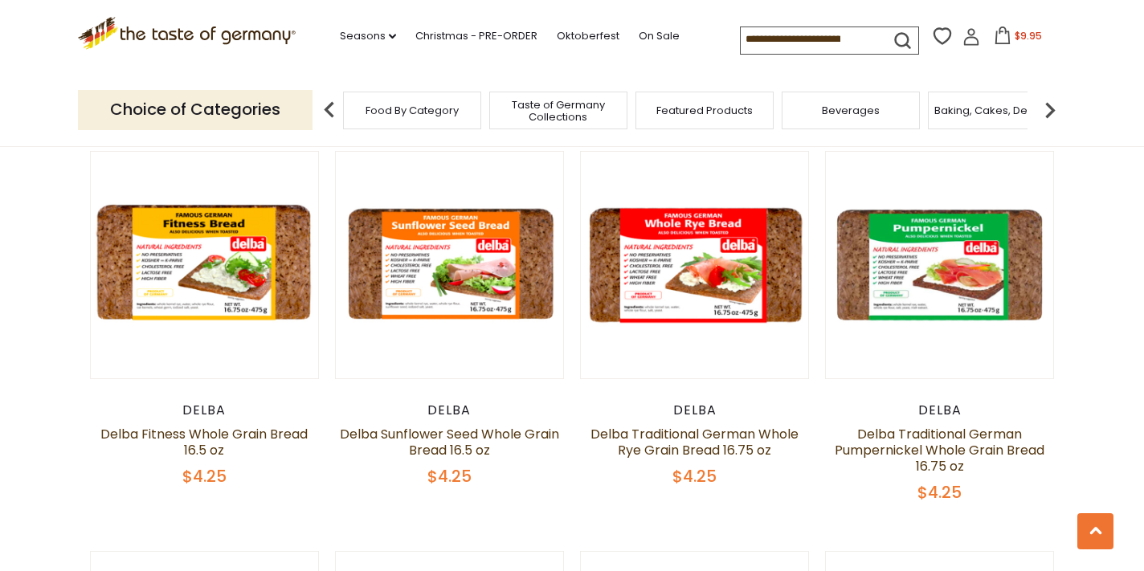
scroll to position [2399, 0]
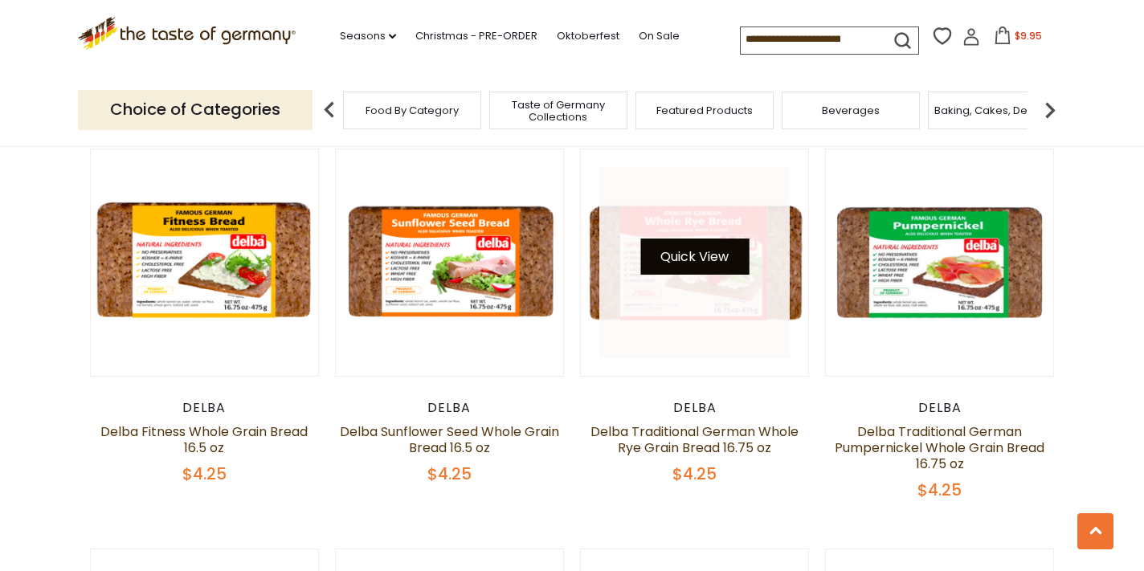
click at [697, 256] on button "Quick View" at bounding box center [694, 257] width 108 height 36
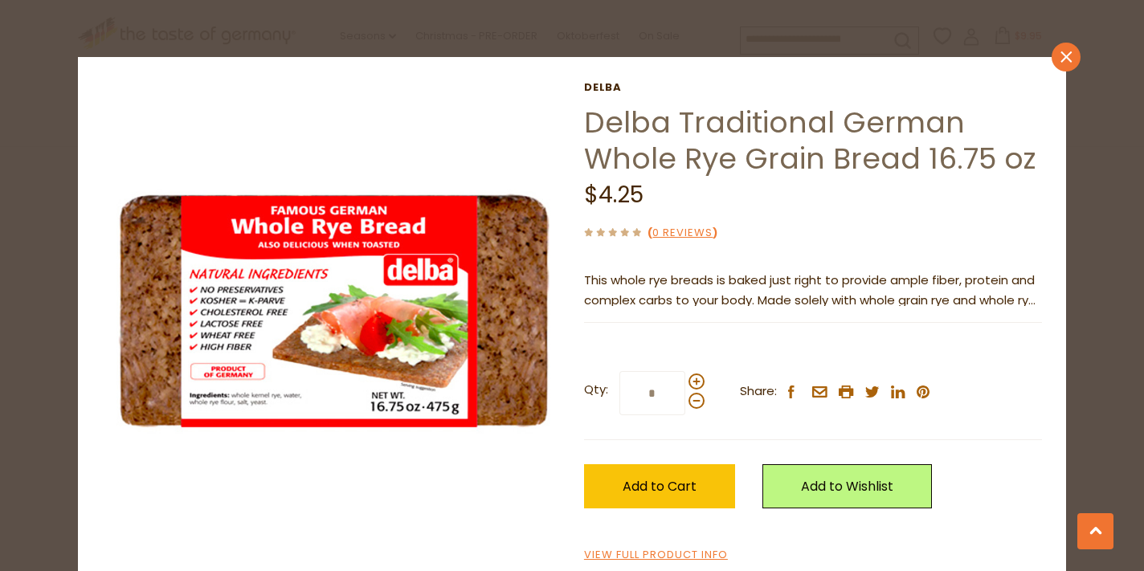
click at [1065, 59] on icon at bounding box center [1066, 56] width 11 height 11
